Goal: Register for event/course

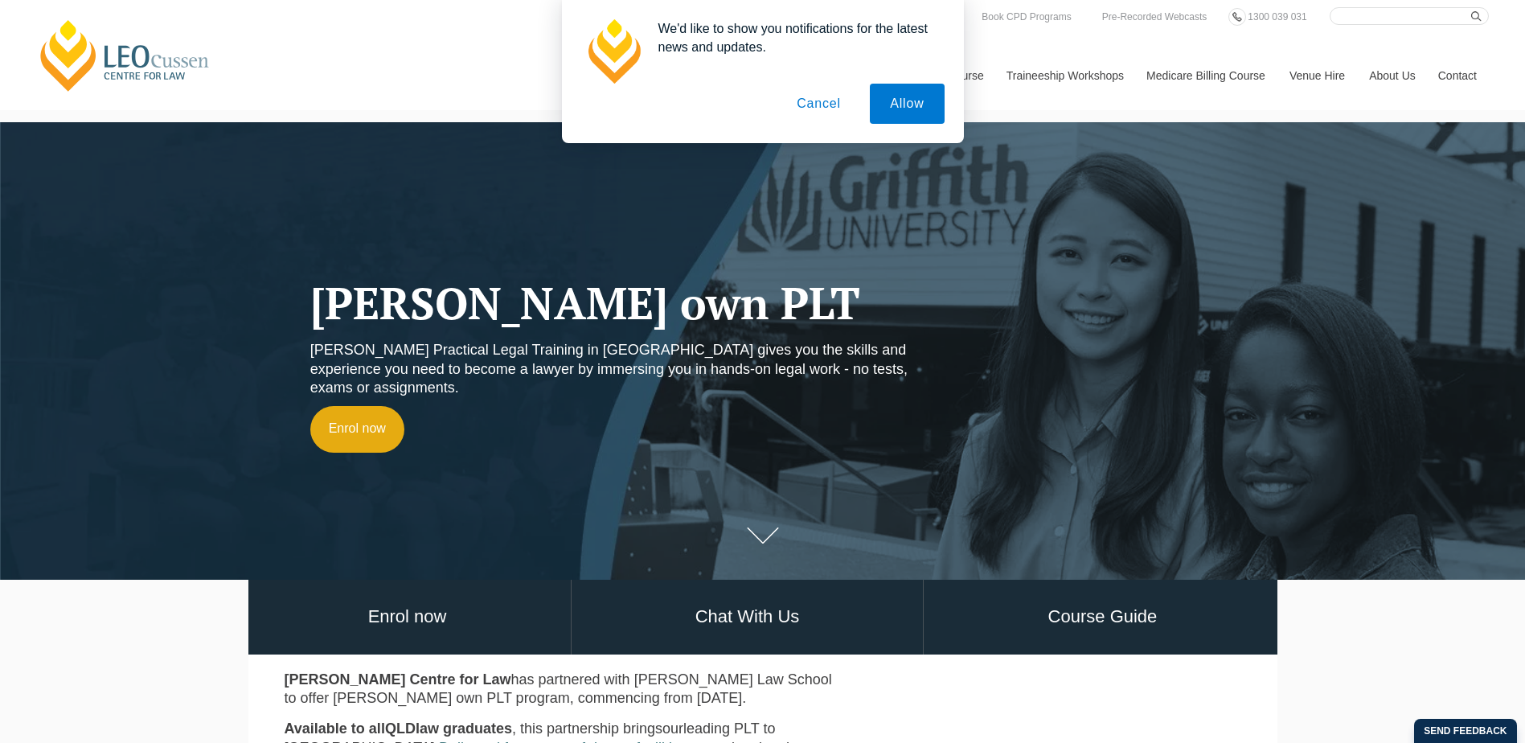
click at [838, 110] on button "Cancel" at bounding box center [818, 104] width 84 height 40
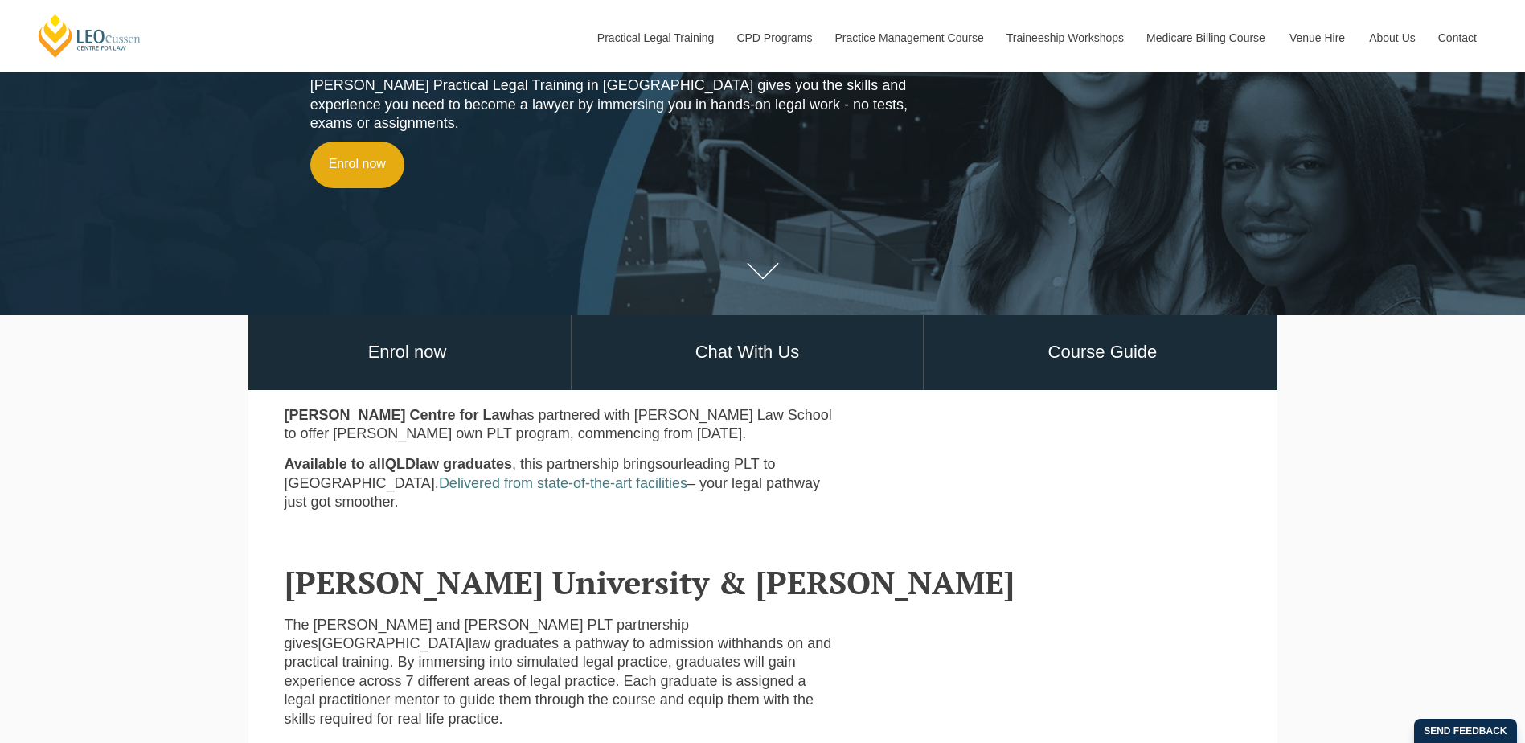
scroll to position [39, 0]
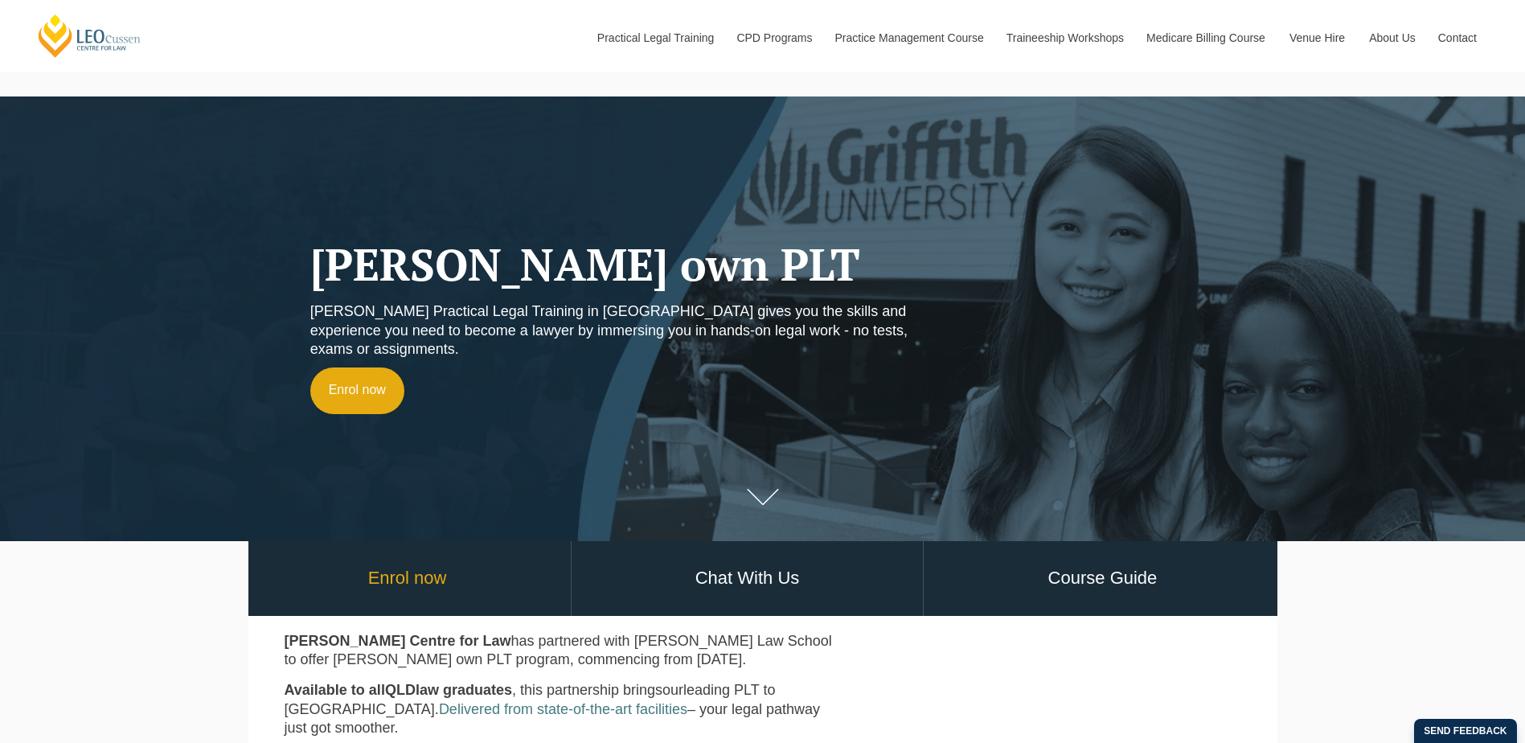
click at [532, 575] on link "Enrol now" at bounding box center [407, 578] width 326 height 75
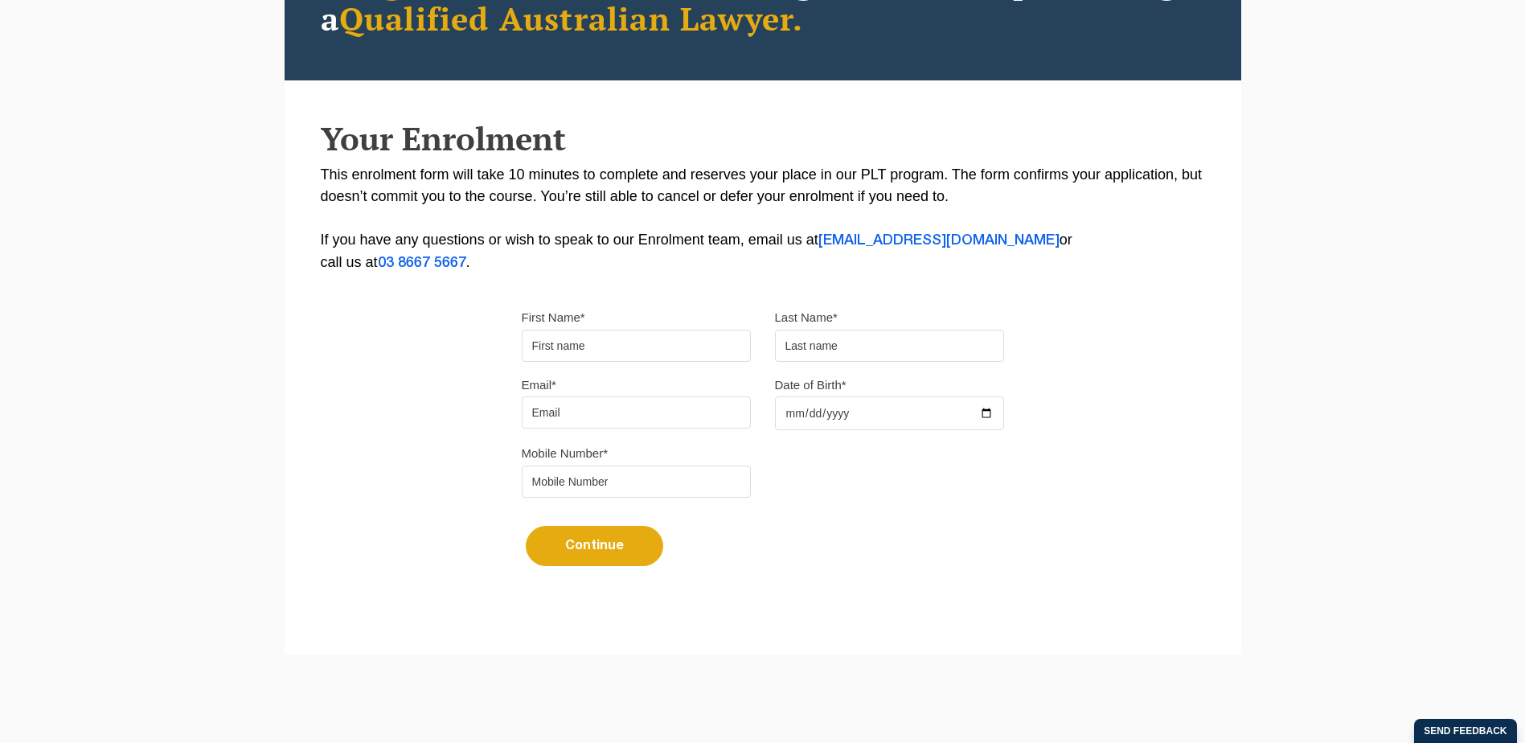
scroll to position [99, 0]
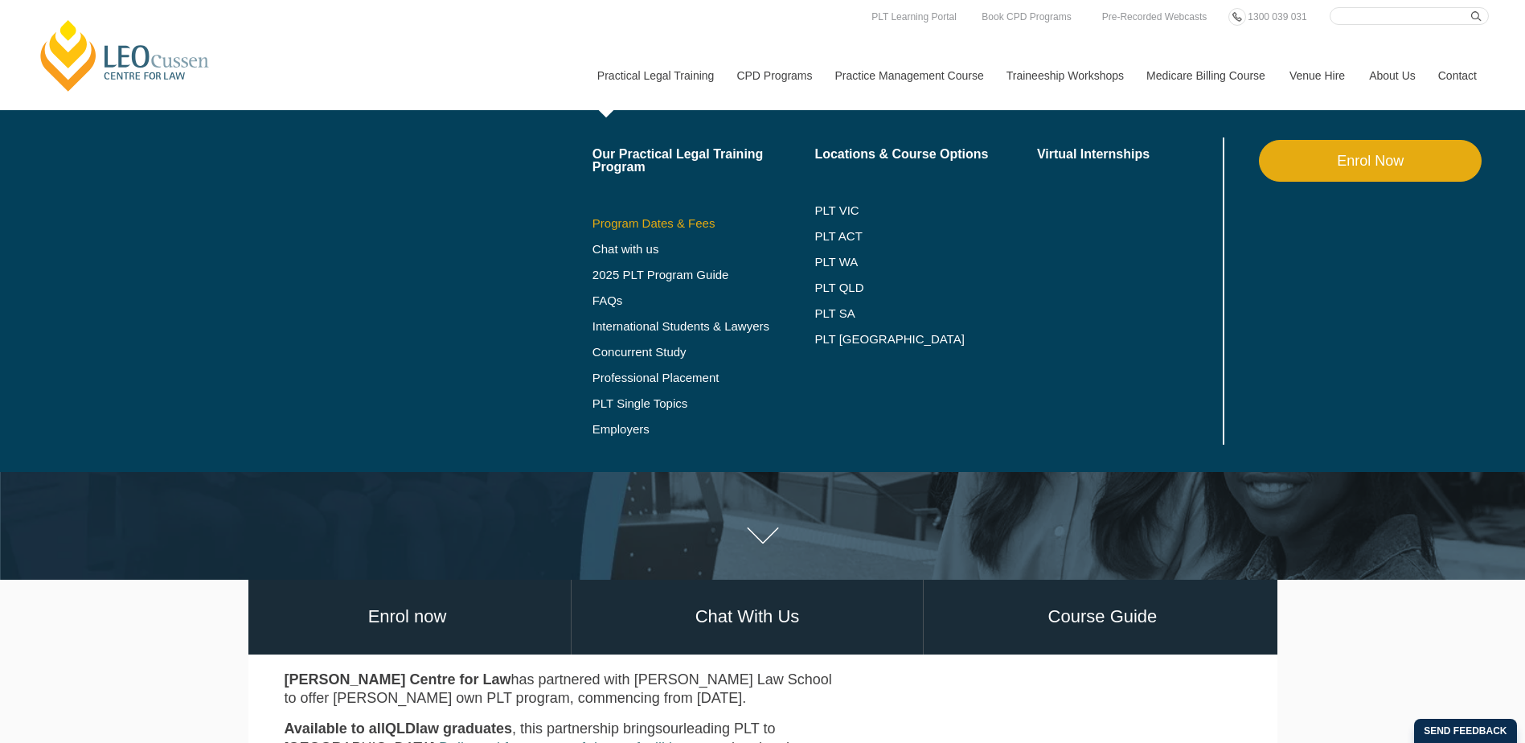
click at [660, 222] on link "Program Dates & Fees" at bounding box center [703, 223] width 223 height 13
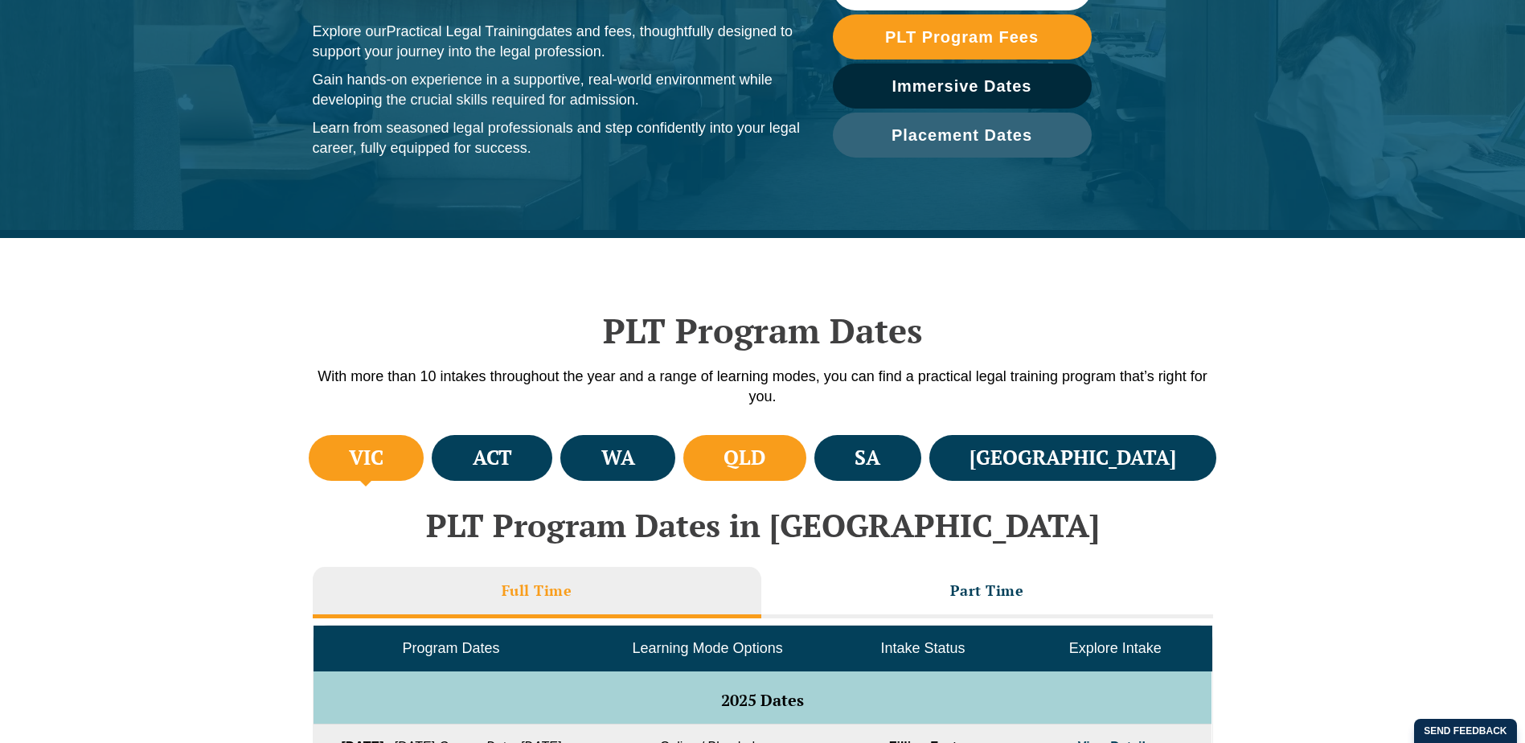
click at [765, 455] on h4 "QLD" at bounding box center [744, 457] width 42 height 27
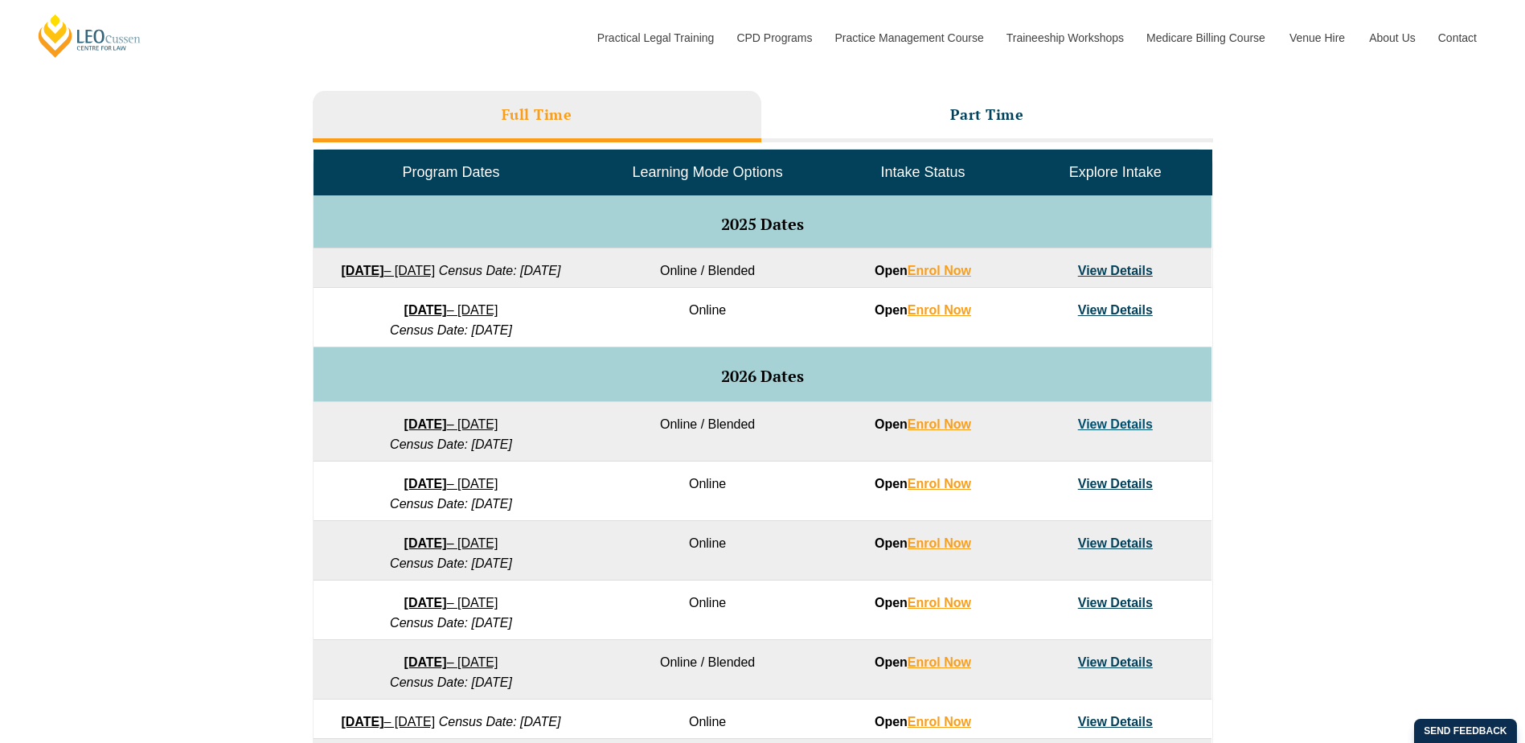
scroll to position [723, 0]
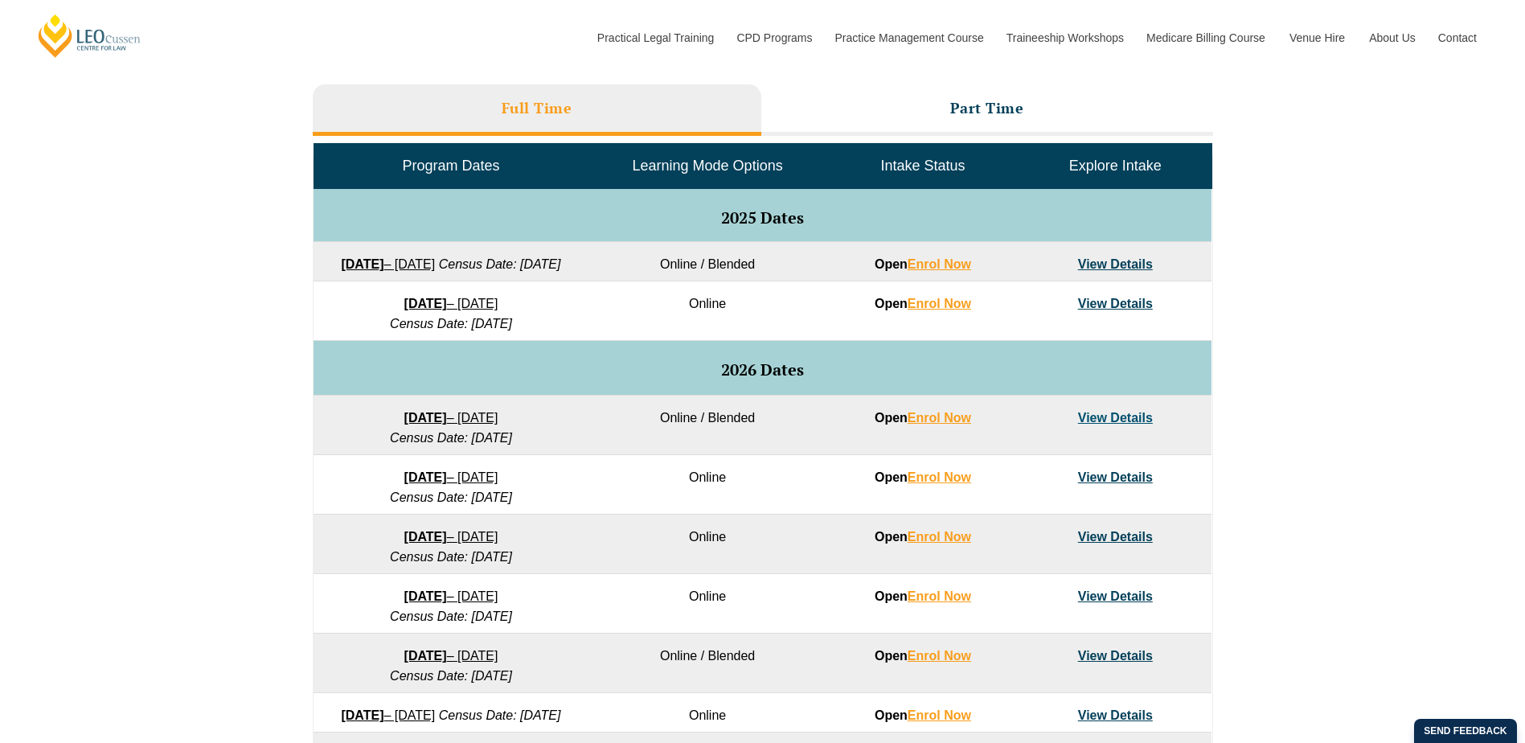
click at [435, 262] on link "22 September 2025 – 20 February 2026" at bounding box center [388, 264] width 94 height 14
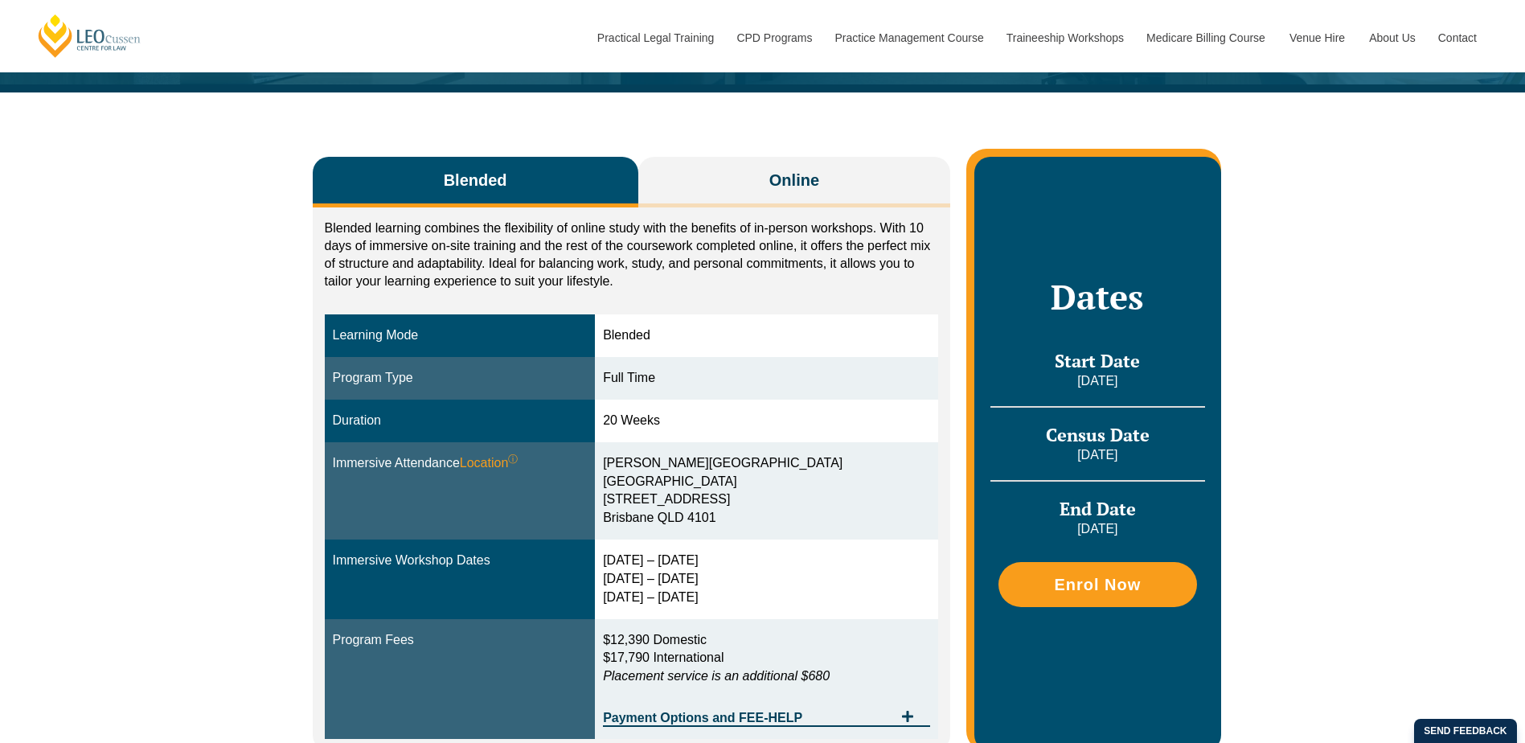
scroll to position [241, 0]
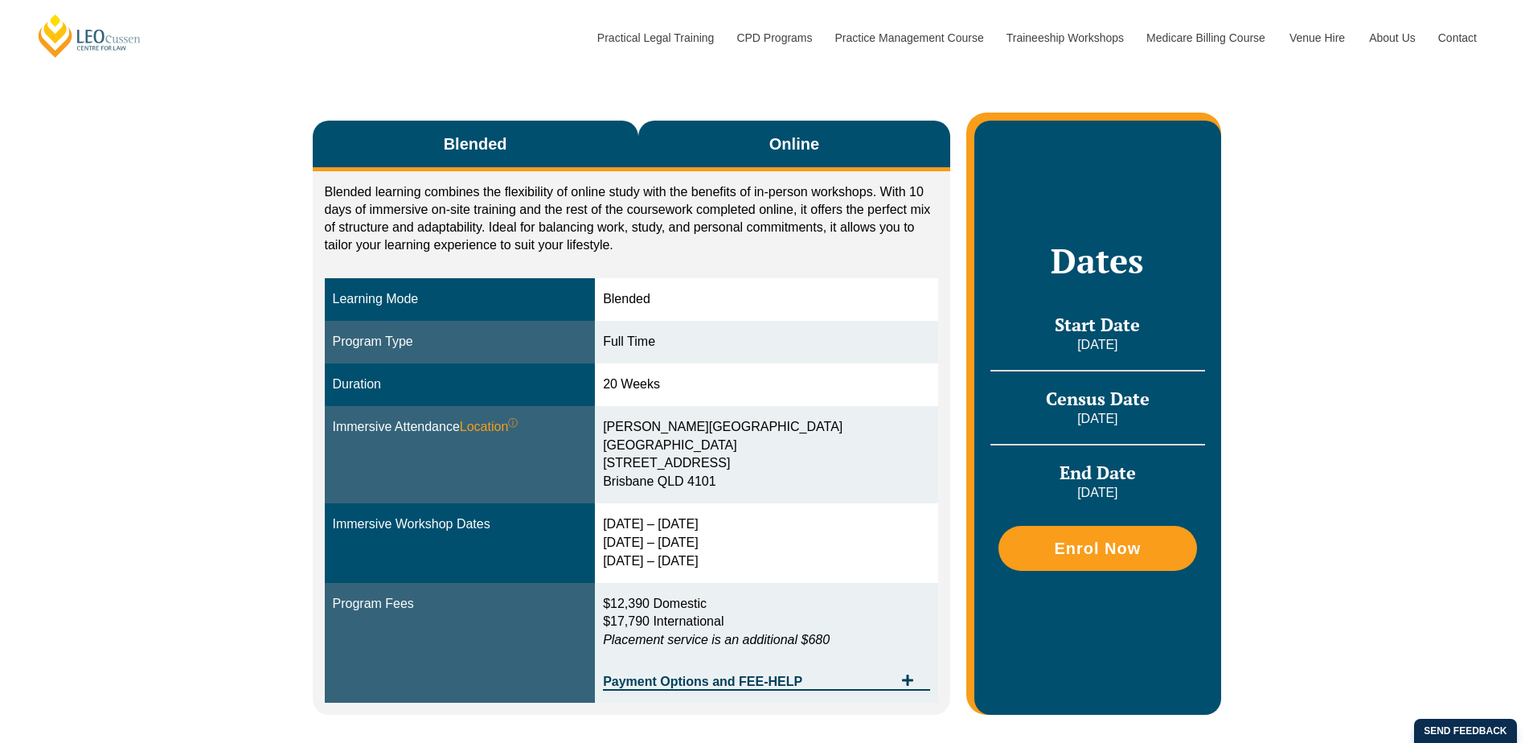
click at [810, 150] on span "Online" at bounding box center [794, 144] width 50 height 23
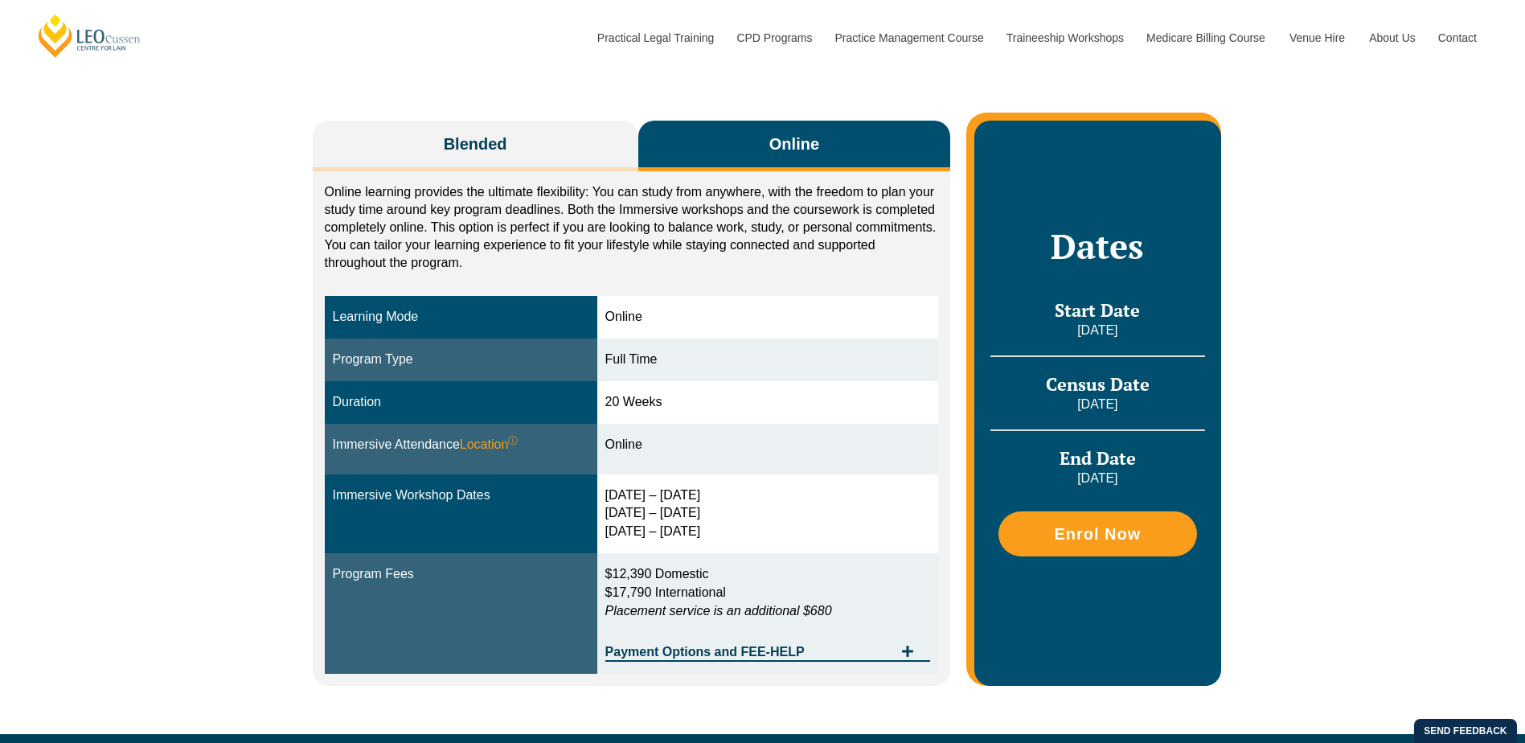
drag, startPoint x: 726, startPoint y: 493, endPoint x: 610, endPoint y: 493, distance: 115.7
click at [610, 493] on div "30 Sep – 3 Oct 2025 10 – 12 Dec 2025 11 – 13 Feb 2026" at bounding box center [768, 513] width 326 height 55
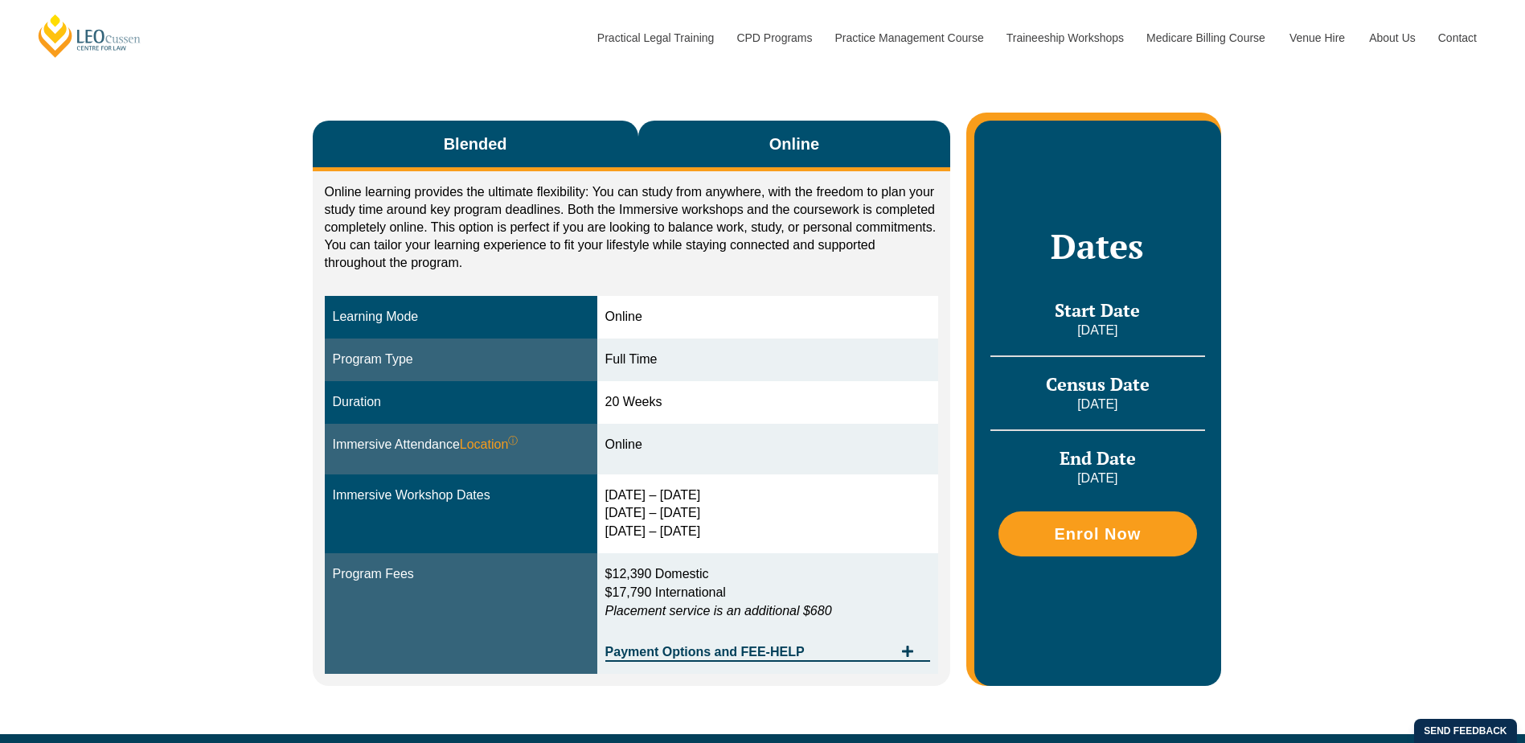
click at [550, 143] on button "Blended" at bounding box center [476, 146] width 326 height 51
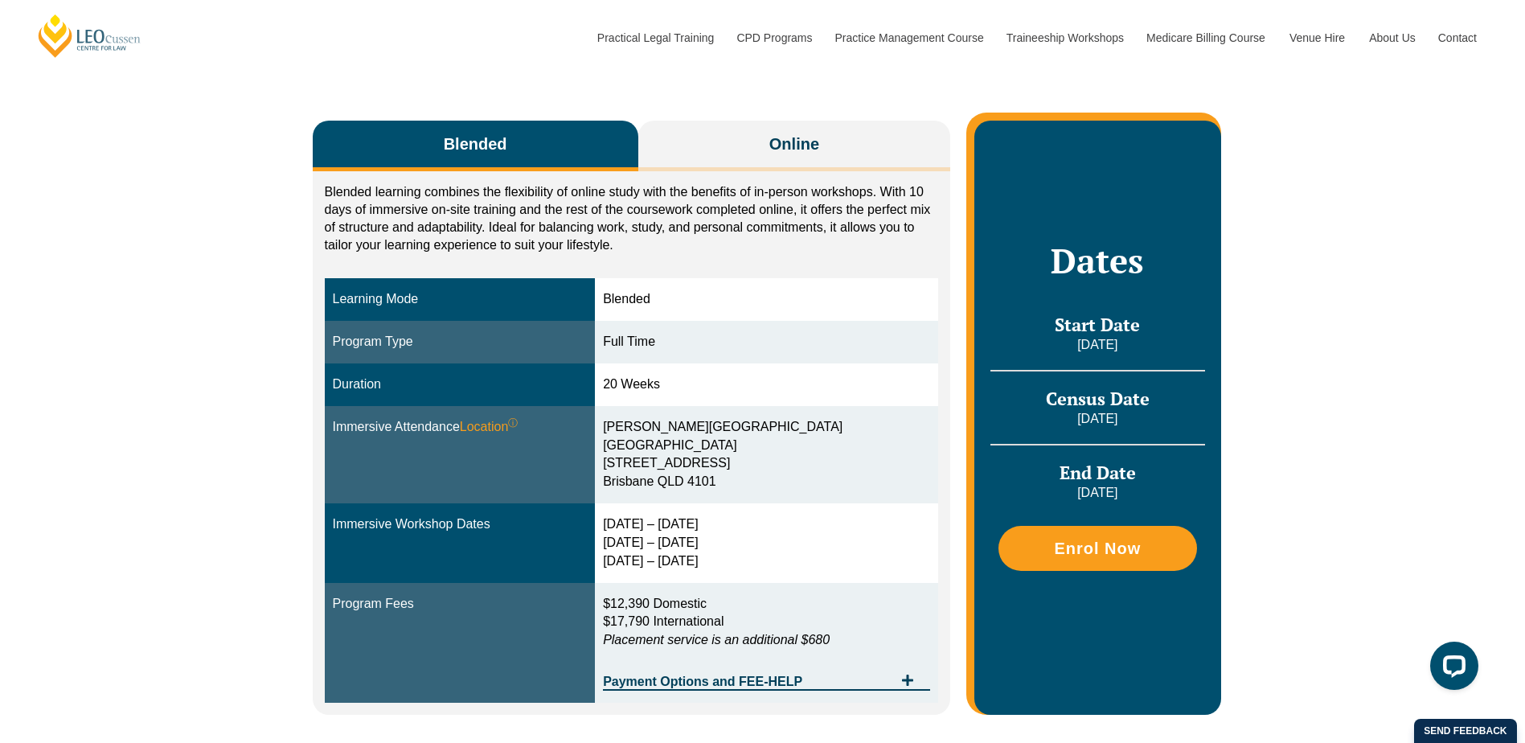
scroll to position [0, 0]
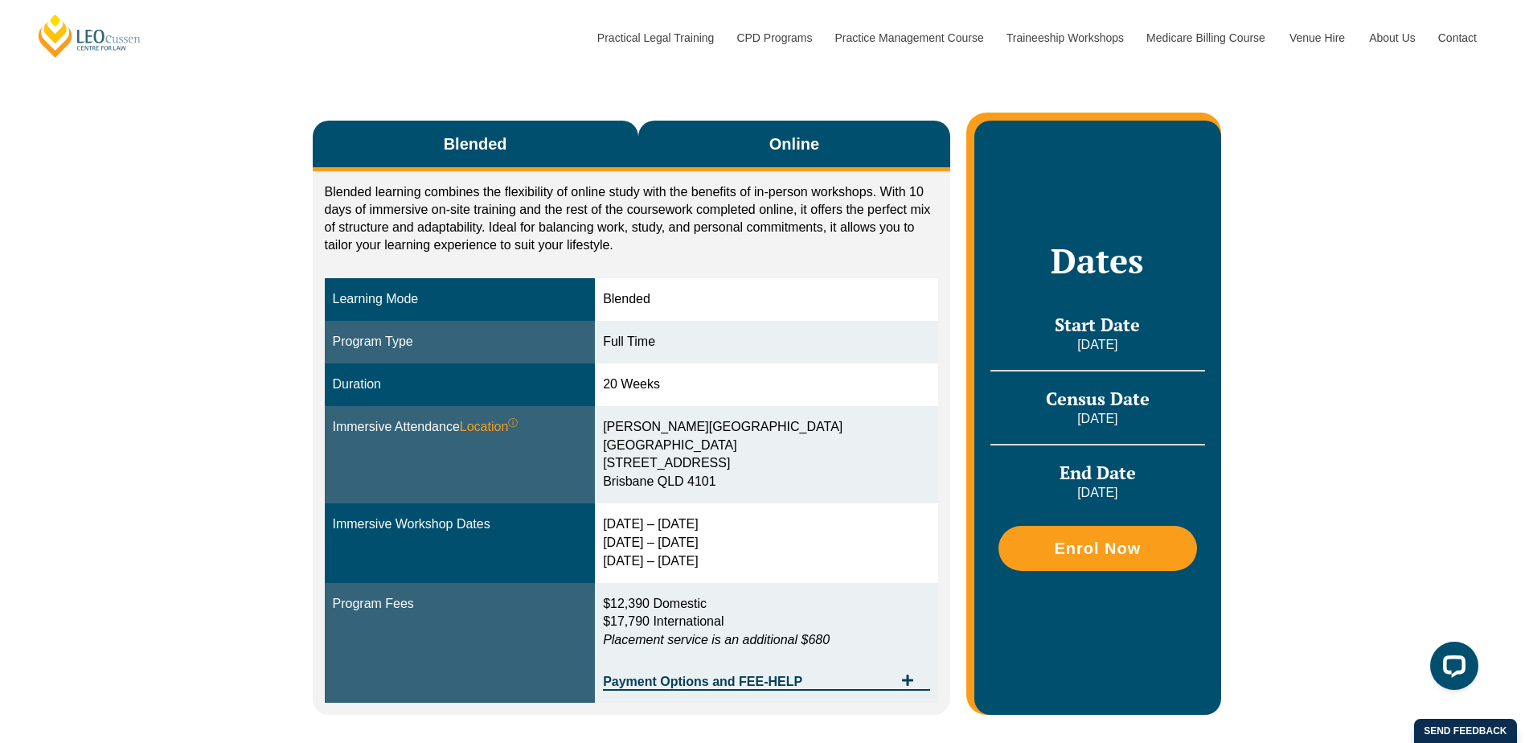
click at [747, 155] on button "Online" at bounding box center [794, 146] width 313 height 51
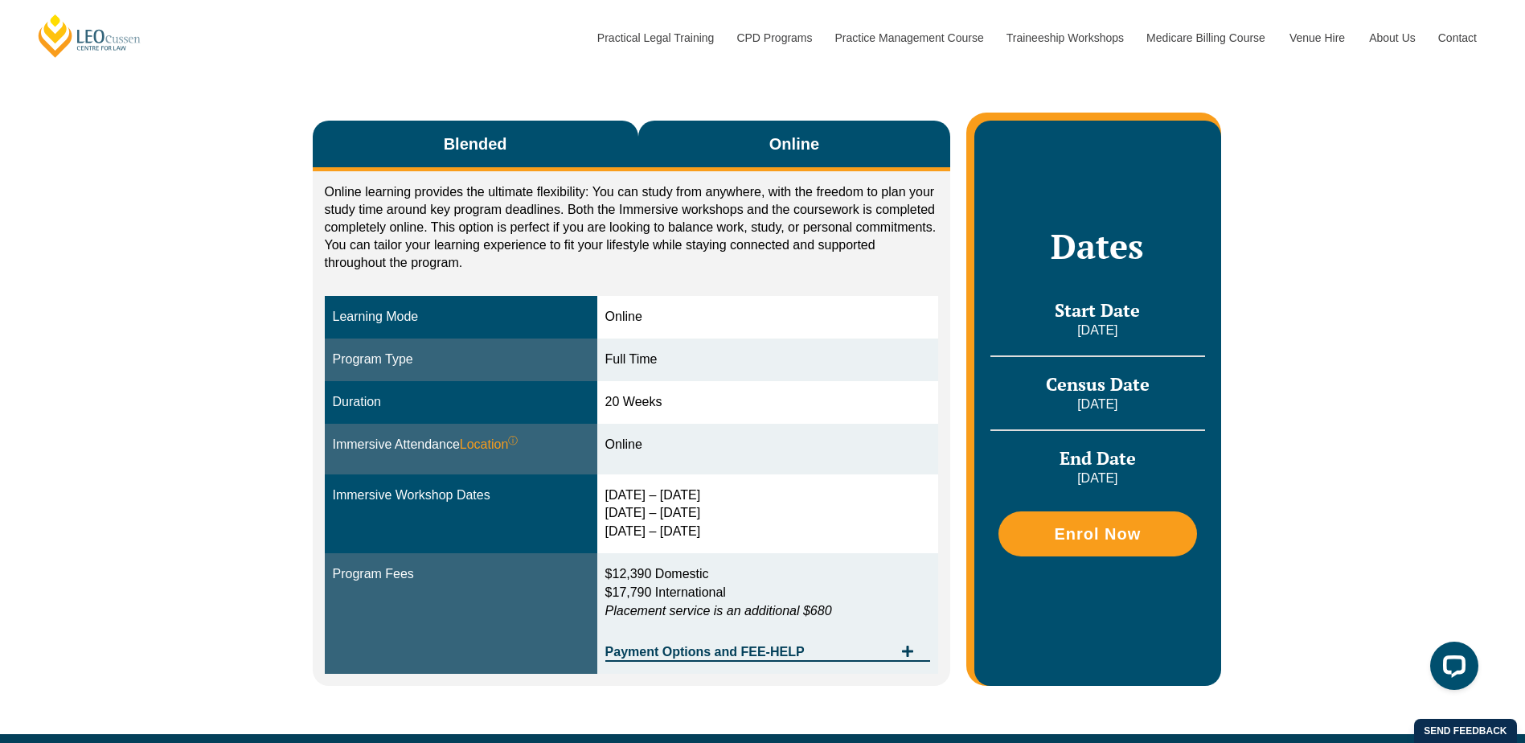
click at [534, 130] on button "Blended" at bounding box center [476, 146] width 326 height 51
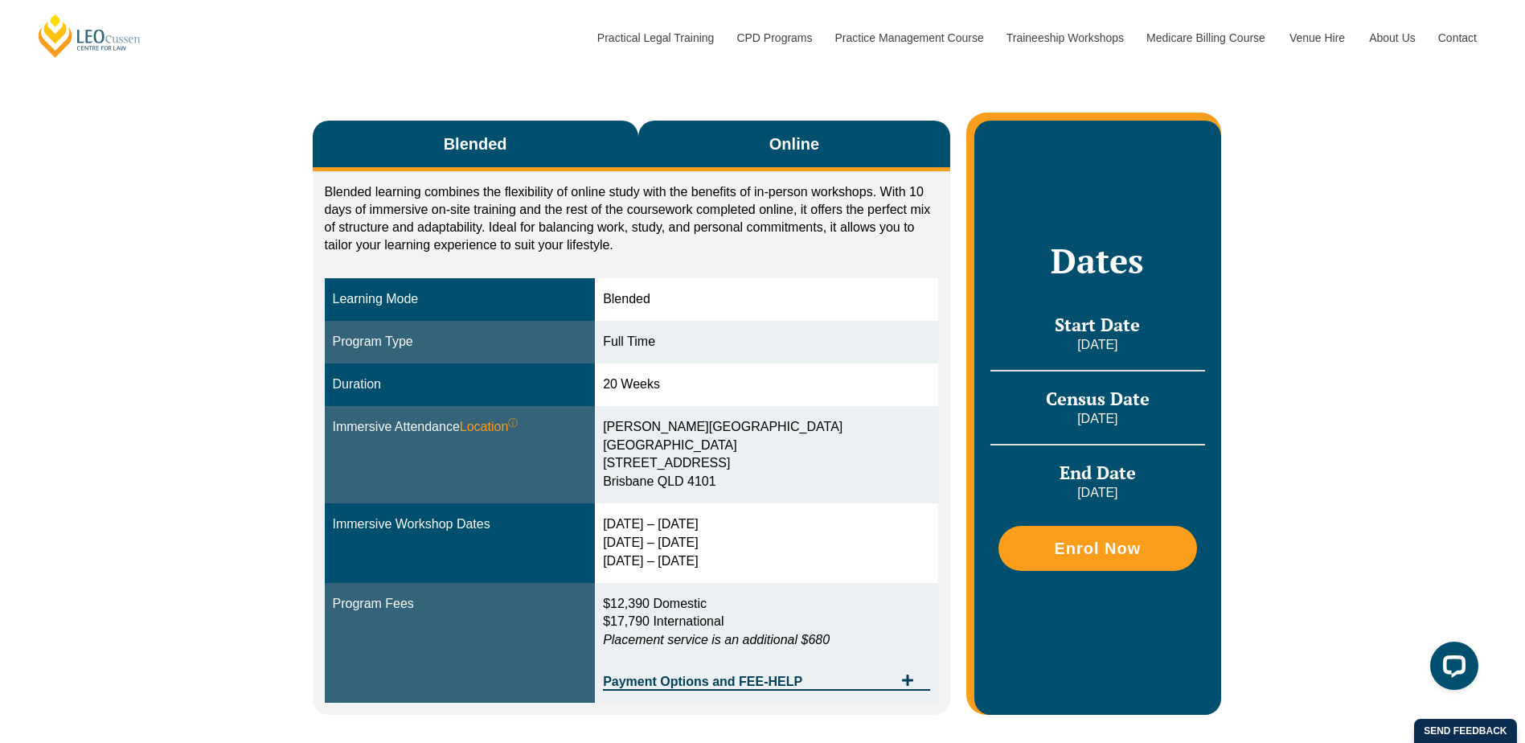
click at [812, 152] on span "Online" at bounding box center [794, 144] width 50 height 23
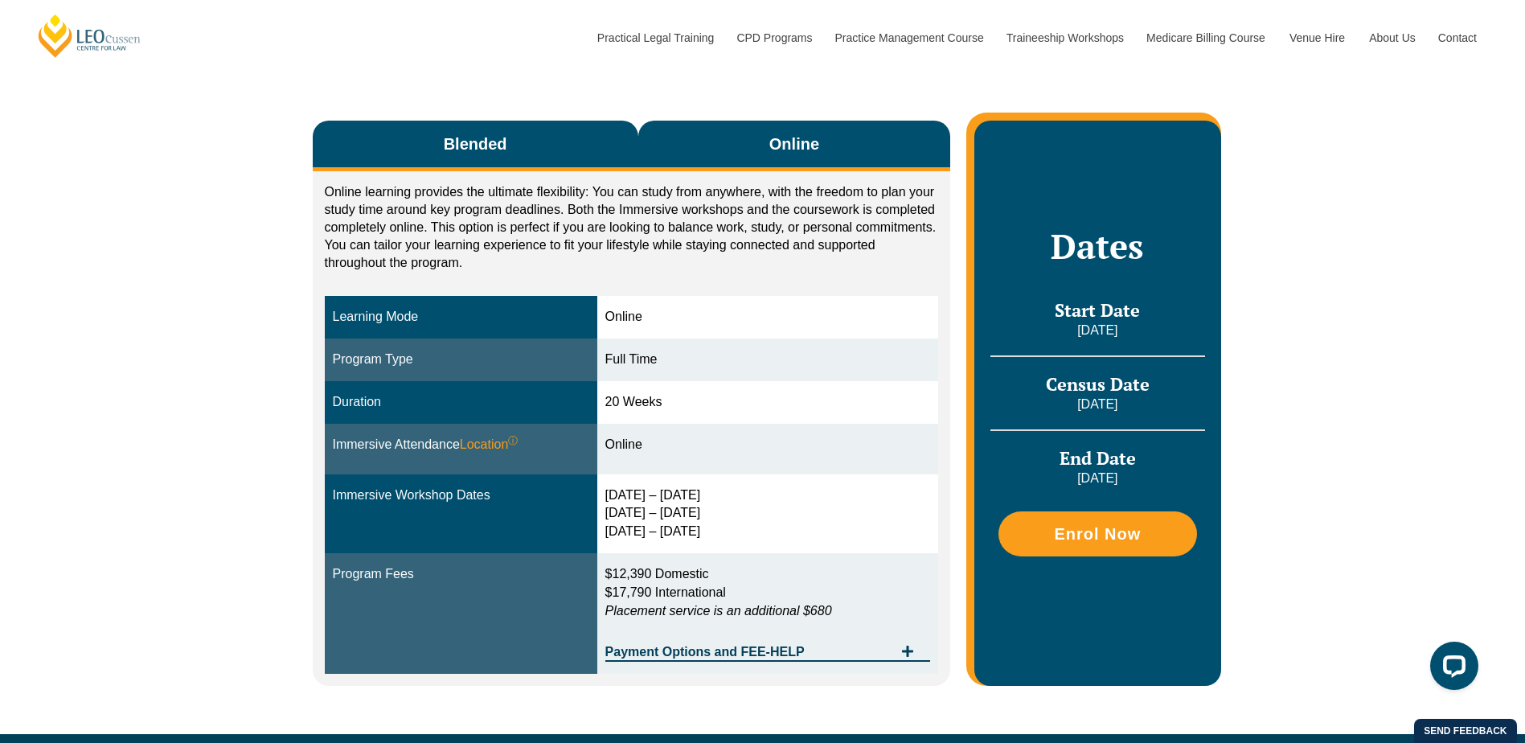
click at [489, 131] on button "Blended" at bounding box center [476, 146] width 326 height 51
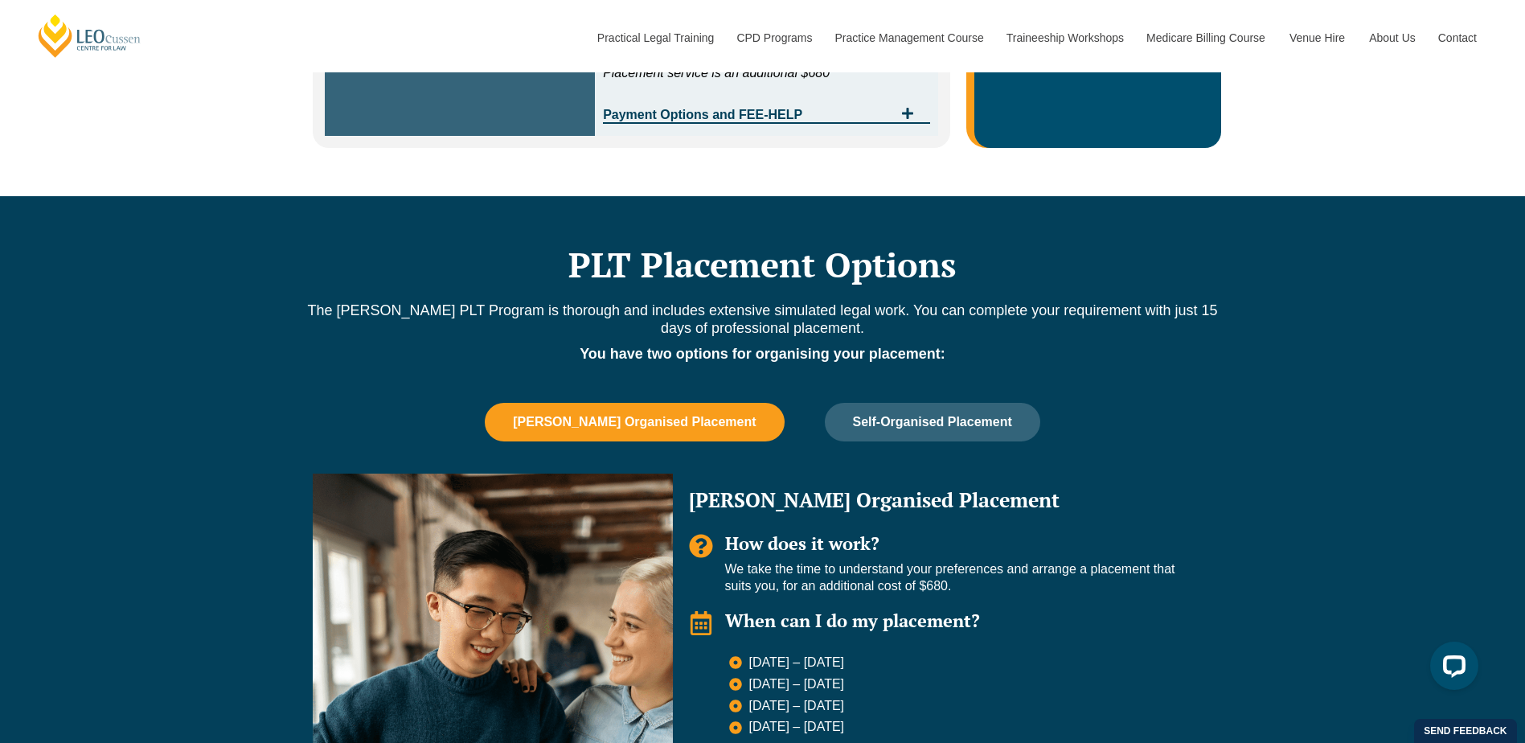
scroll to position [804, 0]
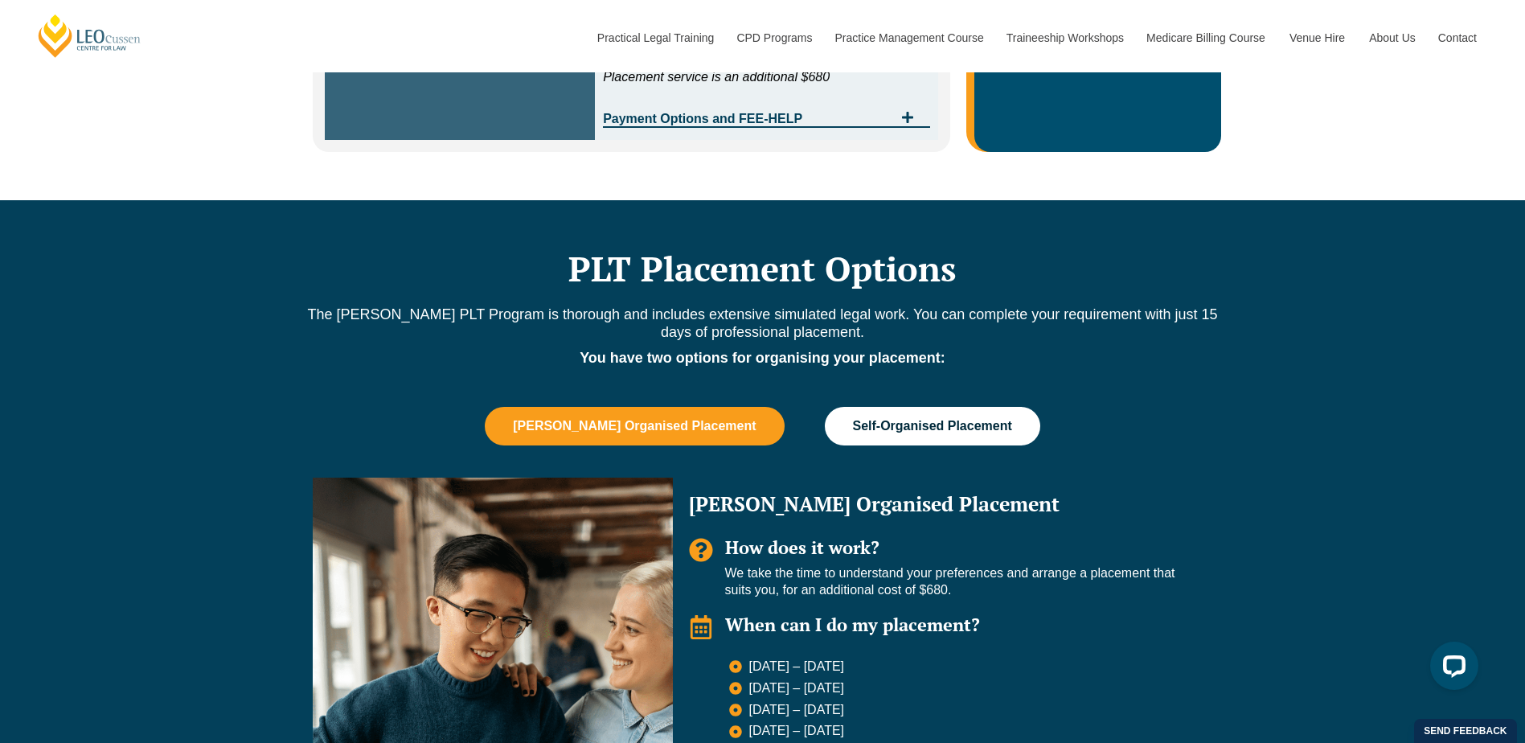
click at [933, 436] on button "Self-Organised Placement" at bounding box center [932, 426] width 215 height 39
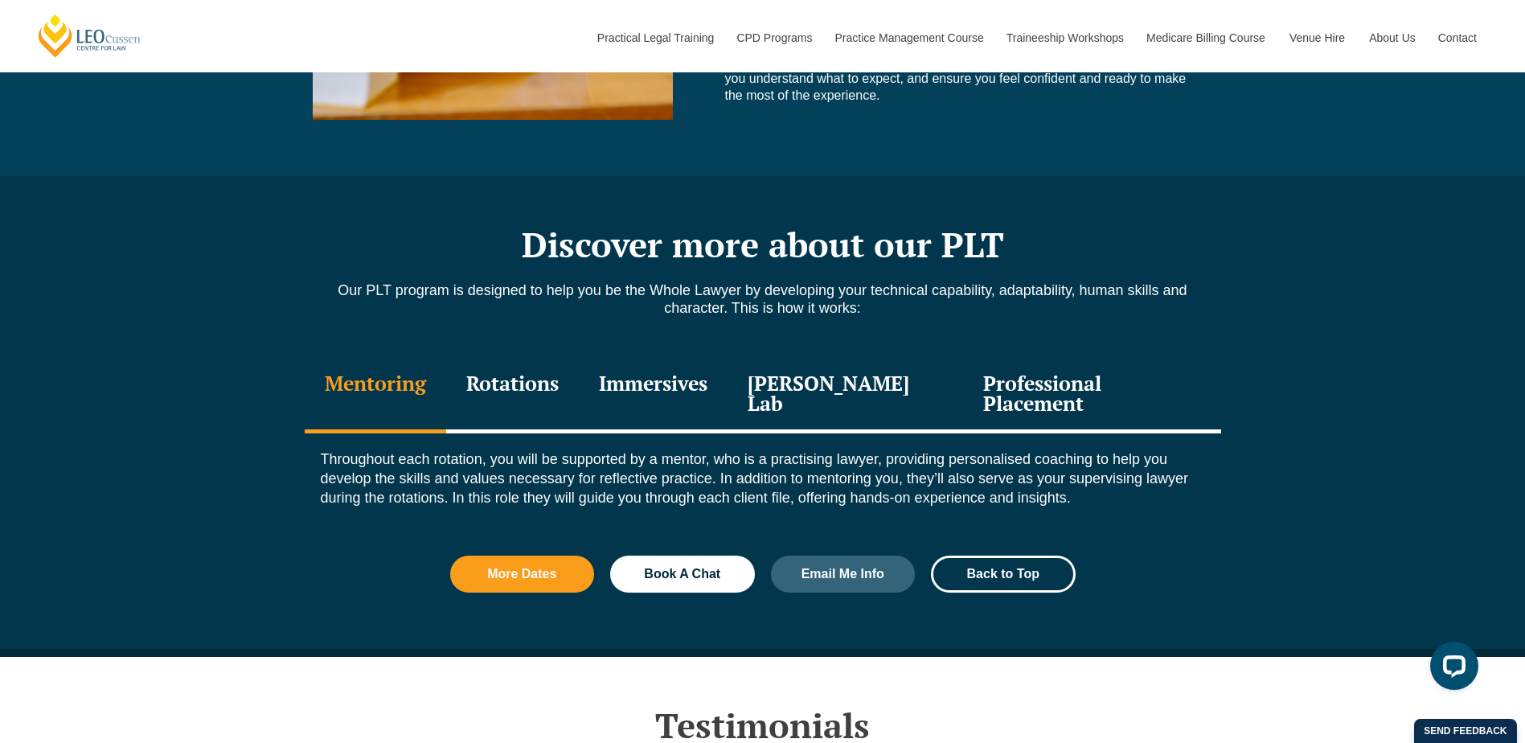
scroll to position [1607, 0]
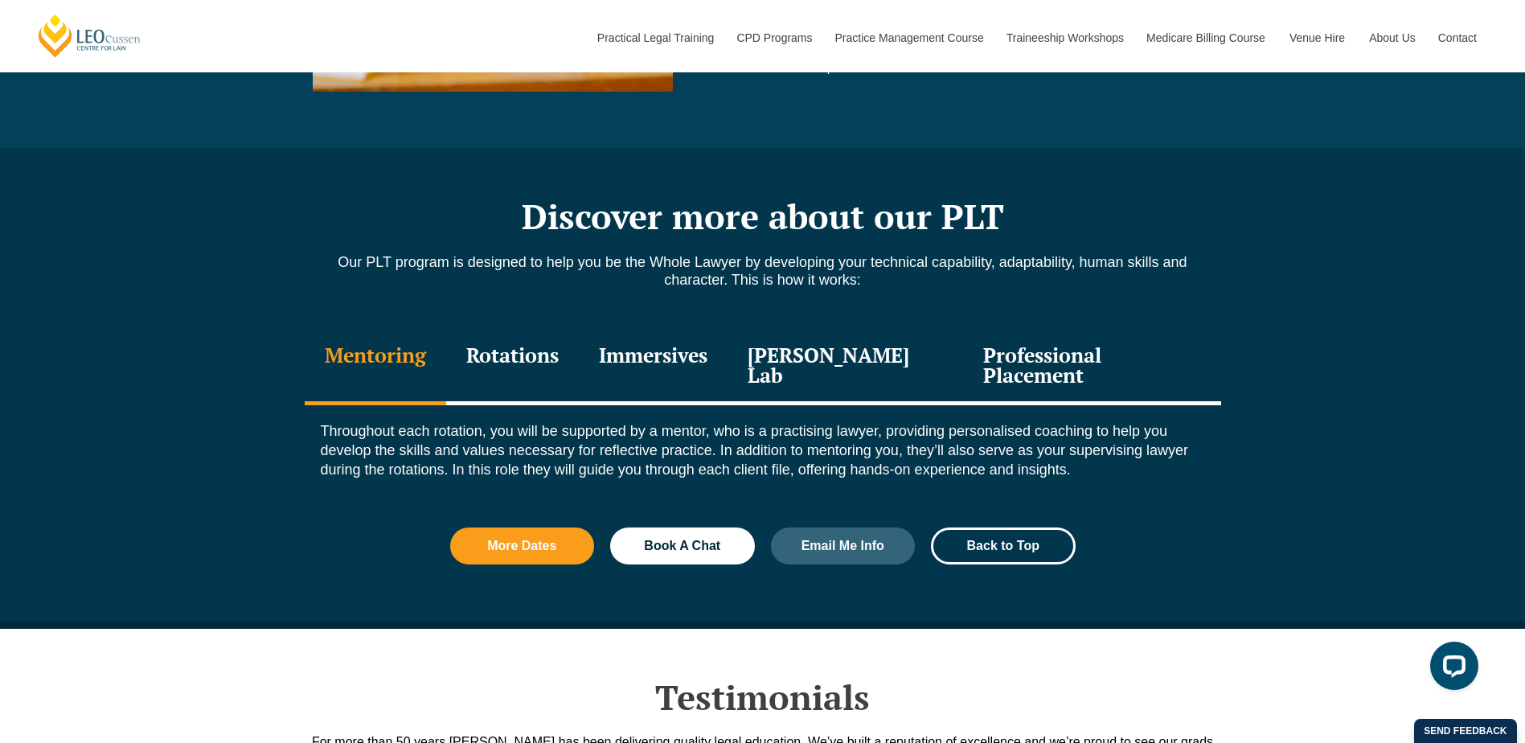
click at [1061, 358] on div "Professional Placement" at bounding box center [1091, 367] width 257 height 76
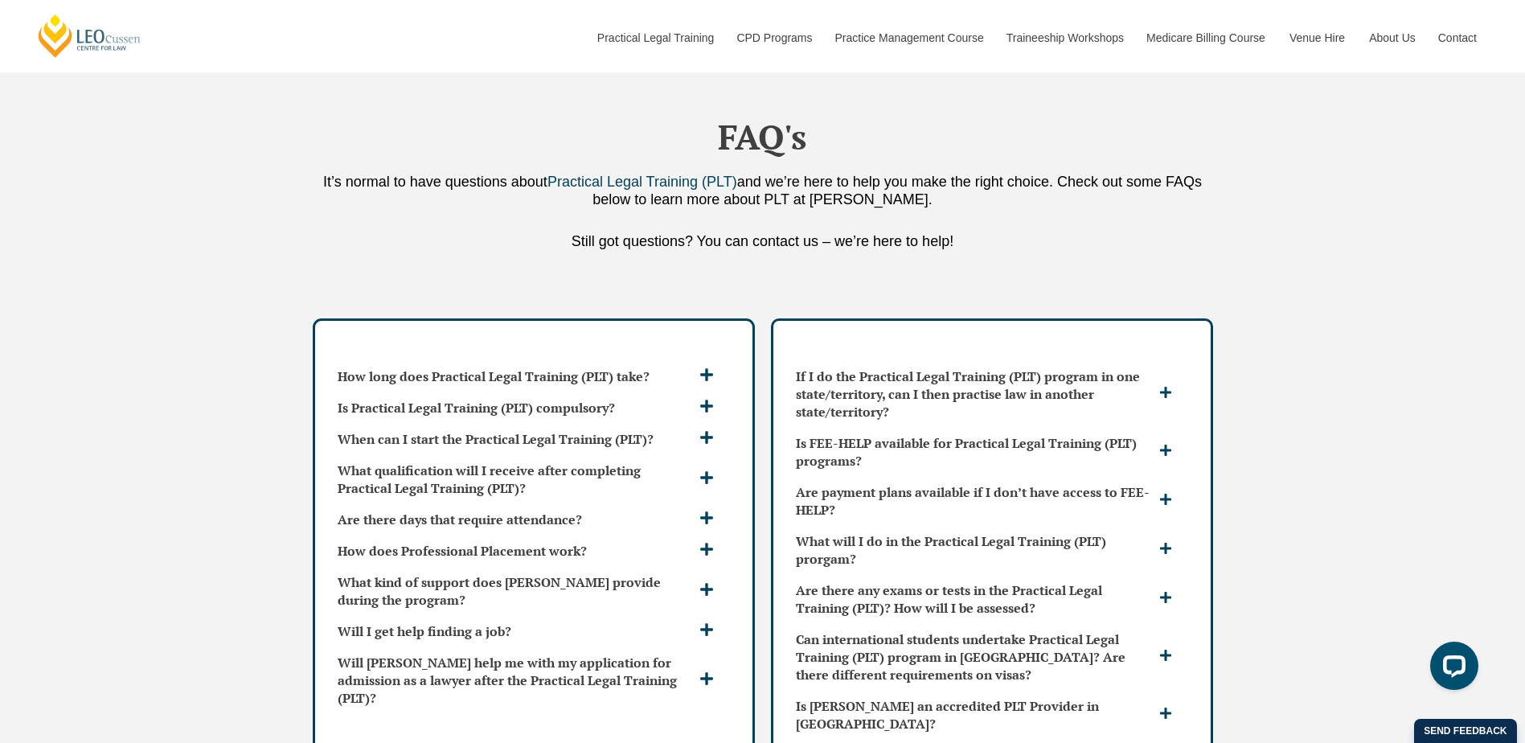
scroll to position [4179, 0]
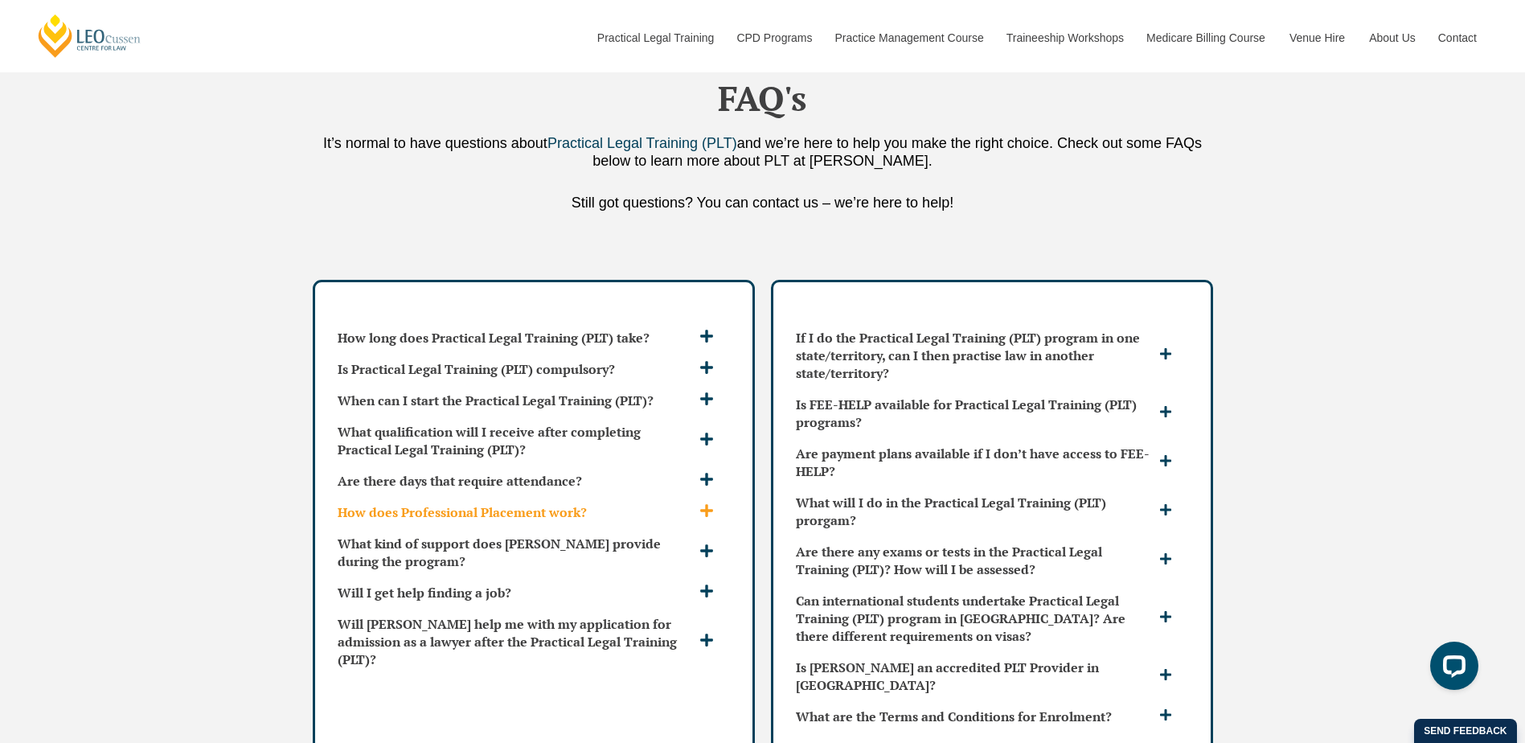
click at [706, 505] on icon at bounding box center [706, 511] width 13 height 13
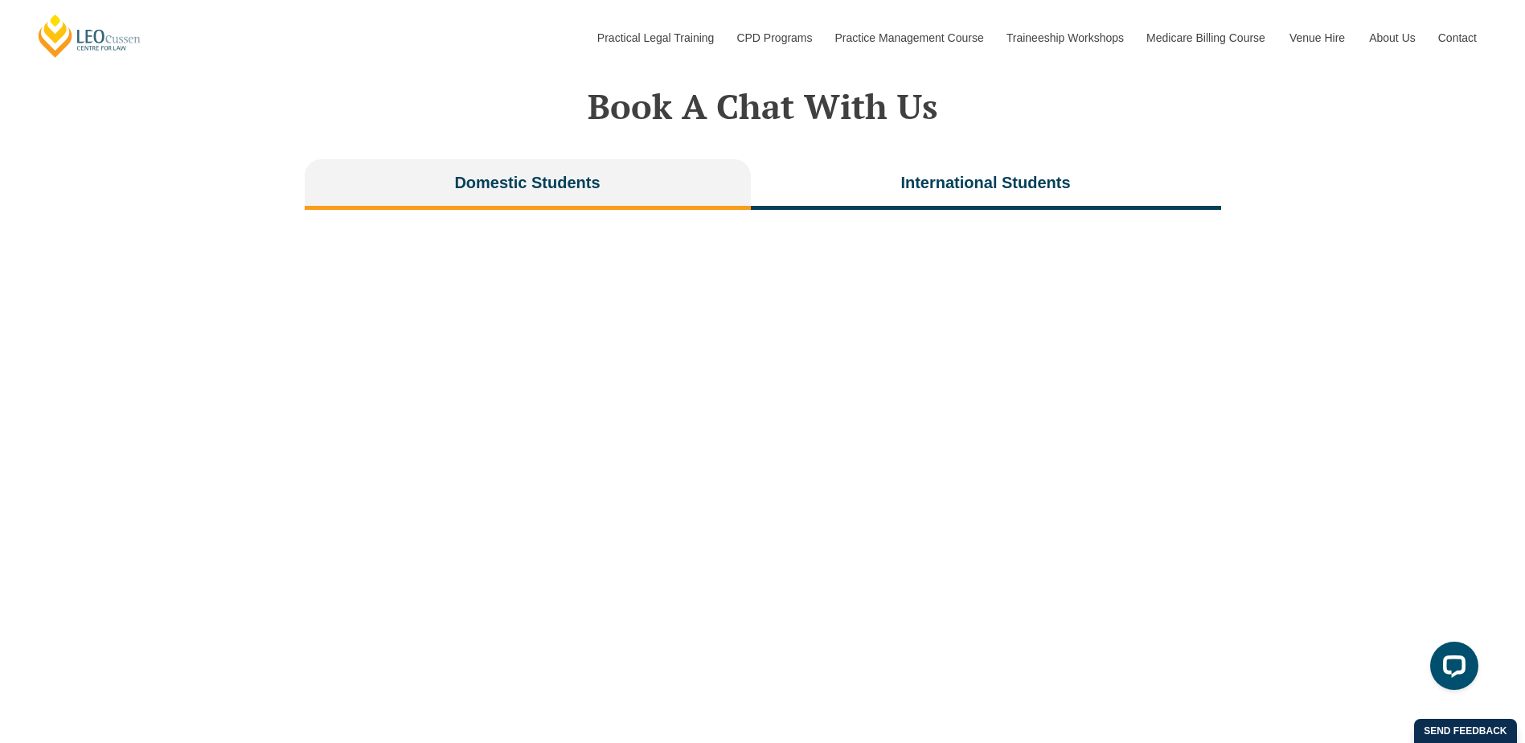
scroll to position [3302, 0]
